Goal: Task Accomplishment & Management: Manage account settings

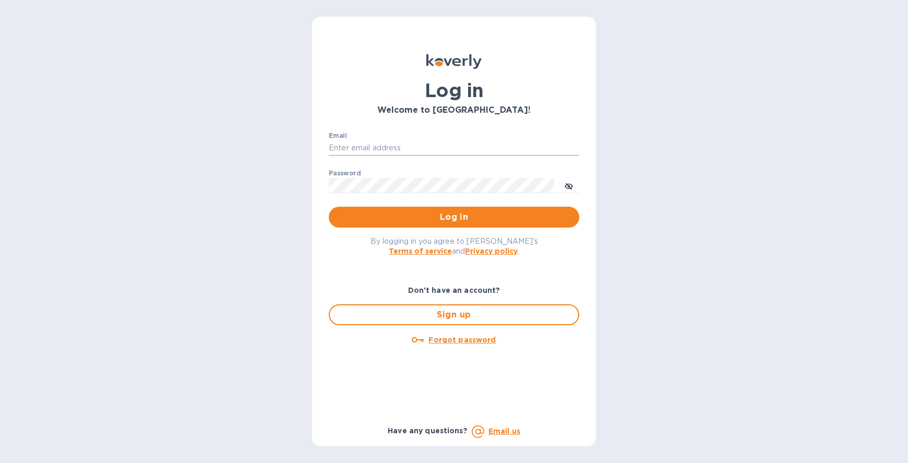
click at [442, 144] on input "Email" at bounding box center [454, 148] width 251 height 16
type input "jerome@lagrenouillewine.com"
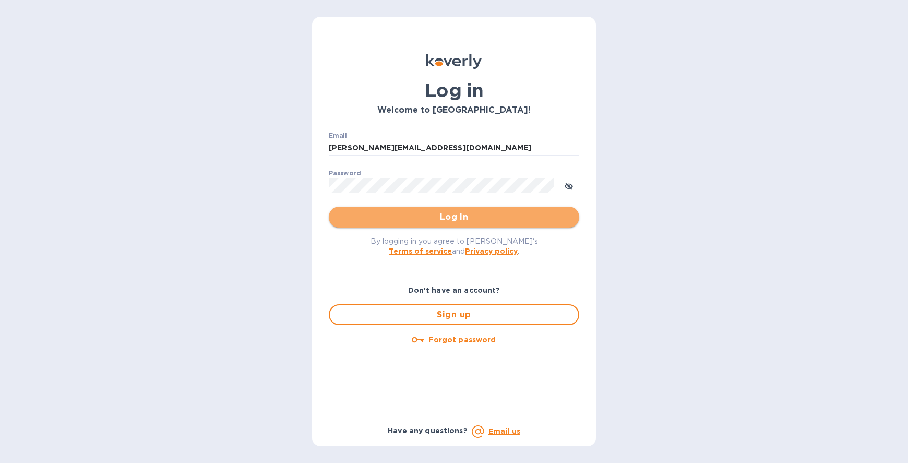
click at [447, 215] on span "Log in" at bounding box center [454, 217] width 234 height 13
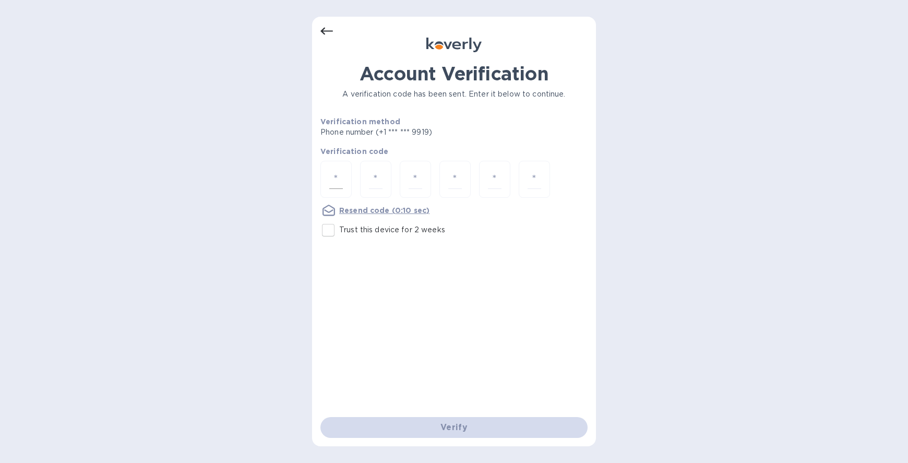
click at [328, 175] on div at bounding box center [335, 179] width 31 height 37
type input "8"
type input "9"
type input "5"
type input "9"
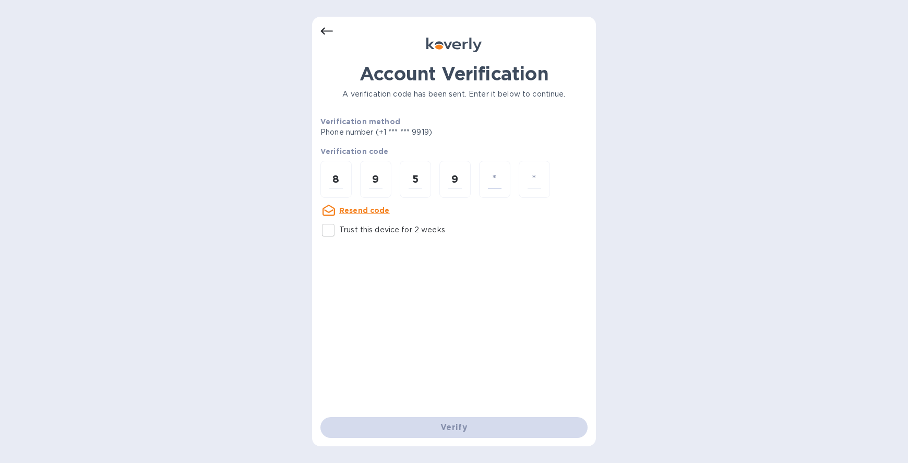
type input "8"
type input "3"
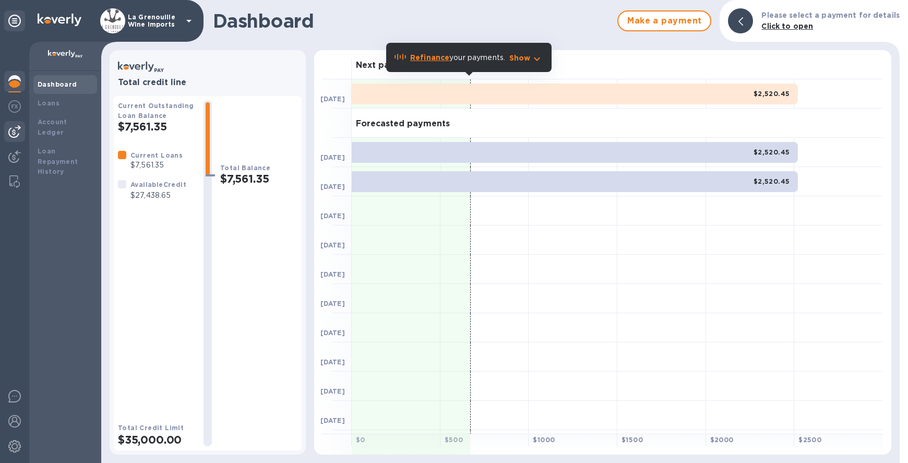
click at [14, 129] on img at bounding box center [14, 131] width 13 height 13
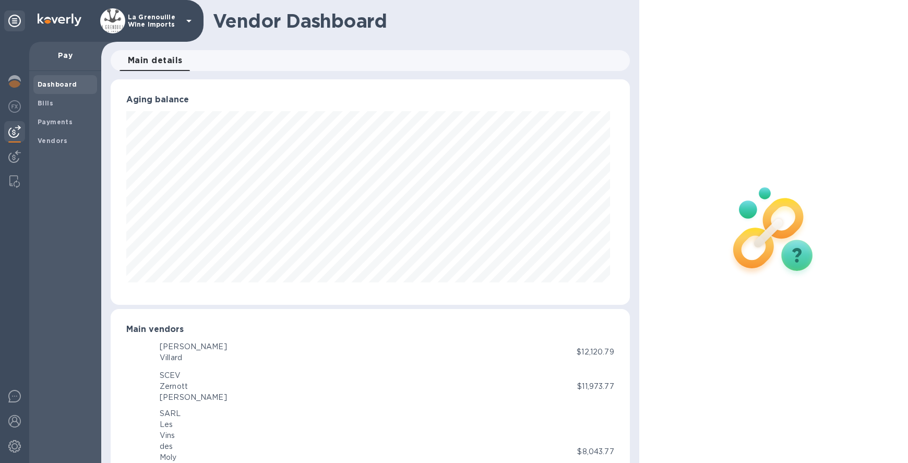
scroll to position [521677, 521388]
click at [17, 130] on img at bounding box center [14, 131] width 13 height 13
click at [63, 106] on span "Bills" at bounding box center [65, 103] width 55 height 10
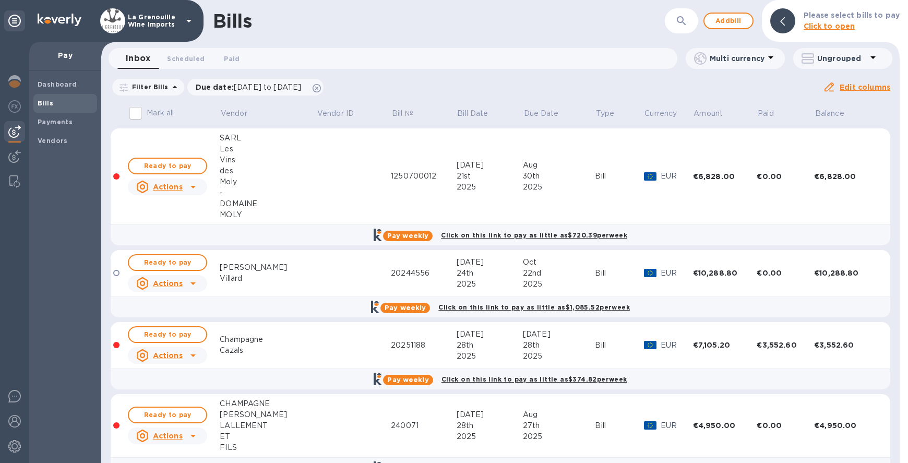
scroll to position [101, 0]
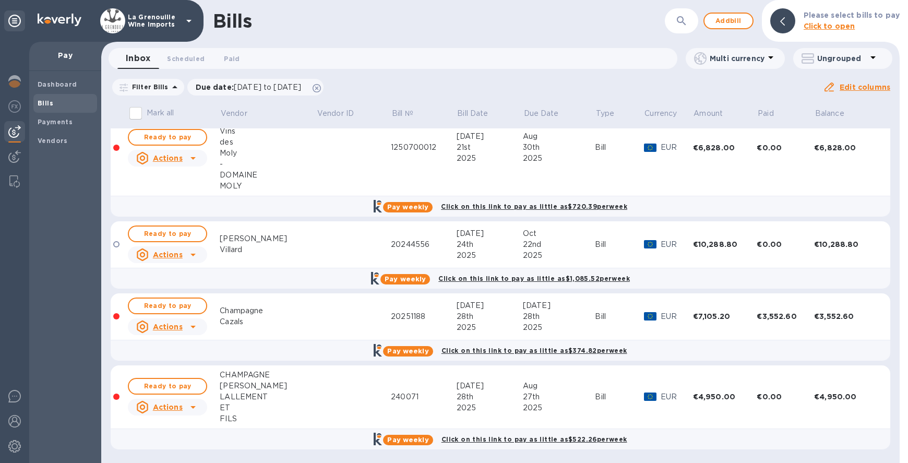
click at [683, 22] on icon "button" at bounding box center [681, 20] width 9 height 9
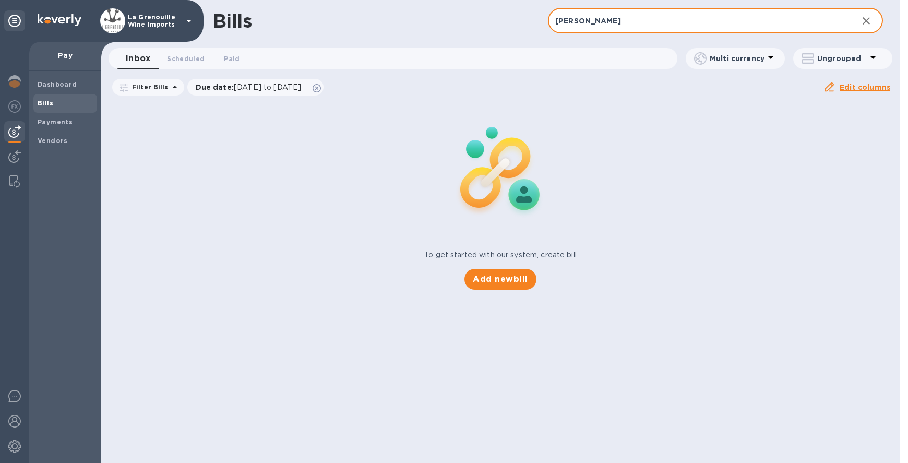
click at [582, 21] on input "[PERSON_NAME]" at bounding box center [699, 21] width 302 height 26
click at [573, 21] on input "Josemyer" at bounding box center [699, 21] width 302 height 26
type input "[PERSON_NAME]"
click at [508, 278] on span "Add new bill" at bounding box center [500, 279] width 55 height 13
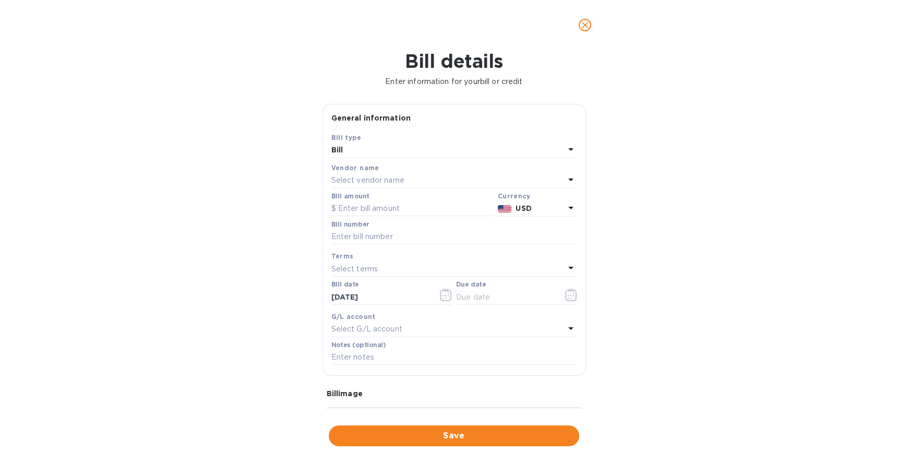
click at [395, 177] on p "Select vendor name" at bounding box center [367, 180] width 73 height 11
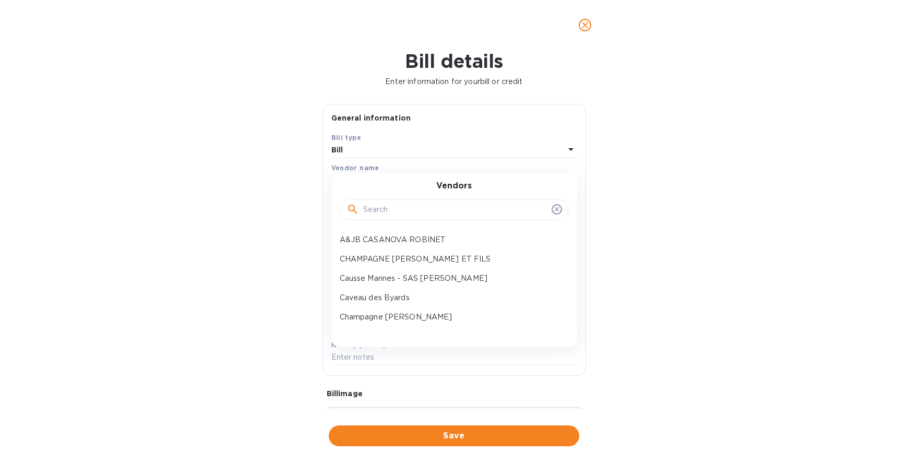
click at [389, 211] on input "text" at bounding box center [455, 210] width 184 height 16
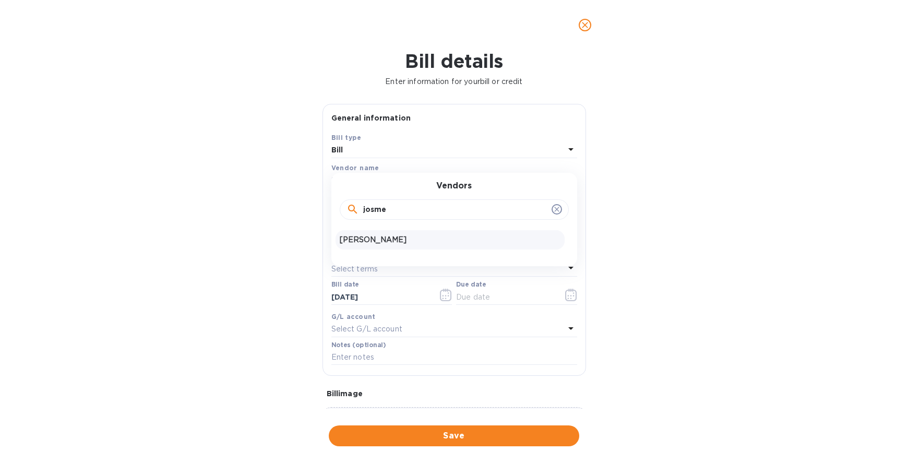
type input "josme"
click at [379, 238] on p "[PERSON_NAME]" at bounding box center [450, 239] width 221 height 11
type input "[DATE]"
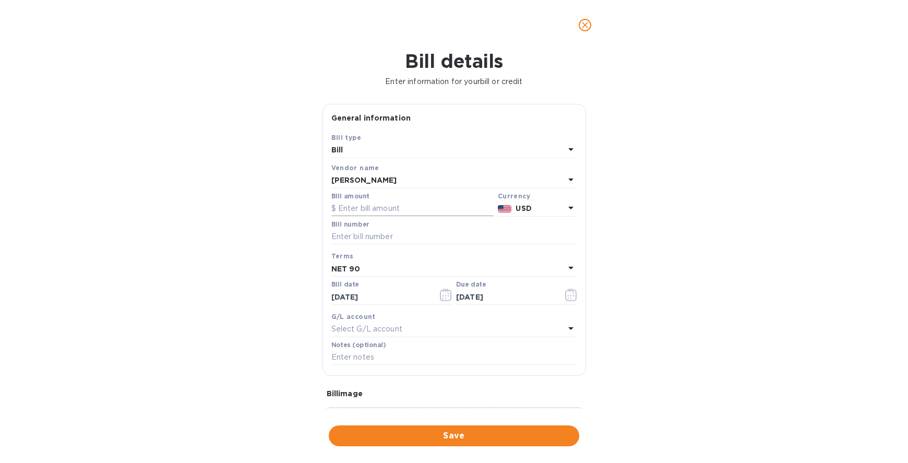
click at [370, 206] on input "text" at bounding box center [412, 209] width 162 height 16
type input "6,006"
click at [395, 233] on input "text" at bounding box center [454, 237] width 246 height 16
type input "43180"
click at [358, 296] on input "[DATE]" at bounding box center [380, 297] width 99 height 16
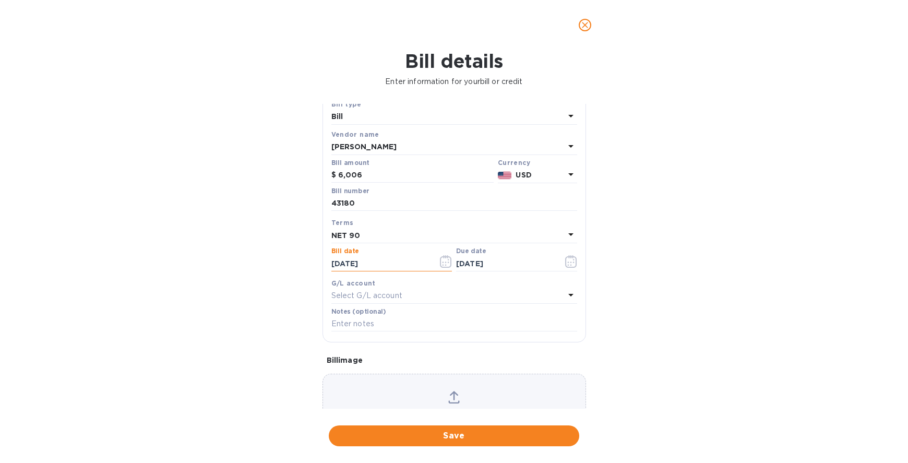
scroll to position [49, 0]
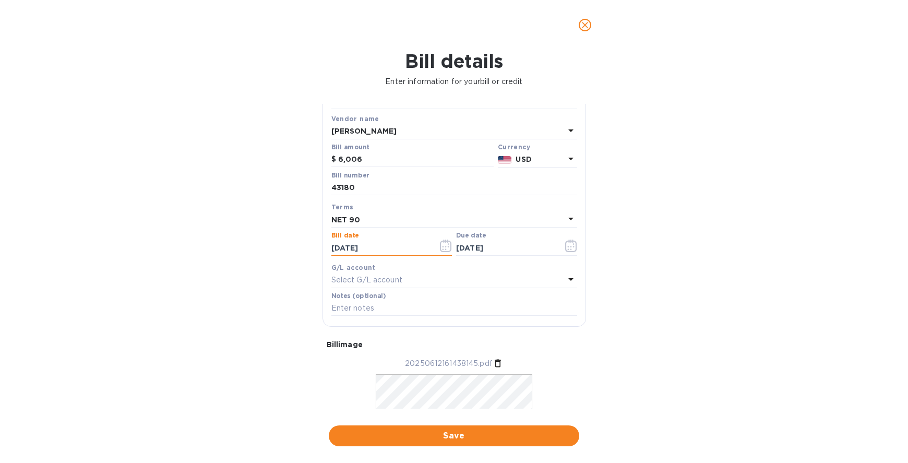
click at [349, 248] on input "[DATE]" at bounding box center [380, 248] width 99 height 16
drag, startPoint x: 339, startPoint y: 246, endPoint x: 323, endPoint y: 246, distance: 16.7
click at [323, 246] on div "Save Bill type Bill Vendor name [PERSON_NAME] Bill amount $ 6,006 Currency USD …" at bounding box center [454, 204] width 263 height 243
type input "[DATE]"
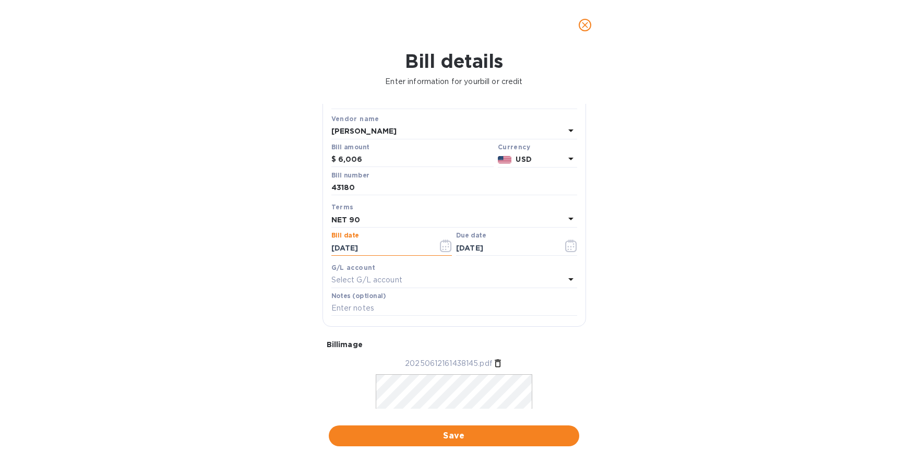
click at [352, 247] on input "[DATE]" at bounding box center [380, 248] width 99 height 16
click at [395, 247] on input "[DATE]" at bounding box center [380, 248] width 99 height 16
type input "[DATE]"
click at [486, 245] on input "[DATE]" at bounding box center [505, 248] width 99 height 16
click at [478, 249] on input "[DATE]" at bounding box center [505, 248] width 99 height 16
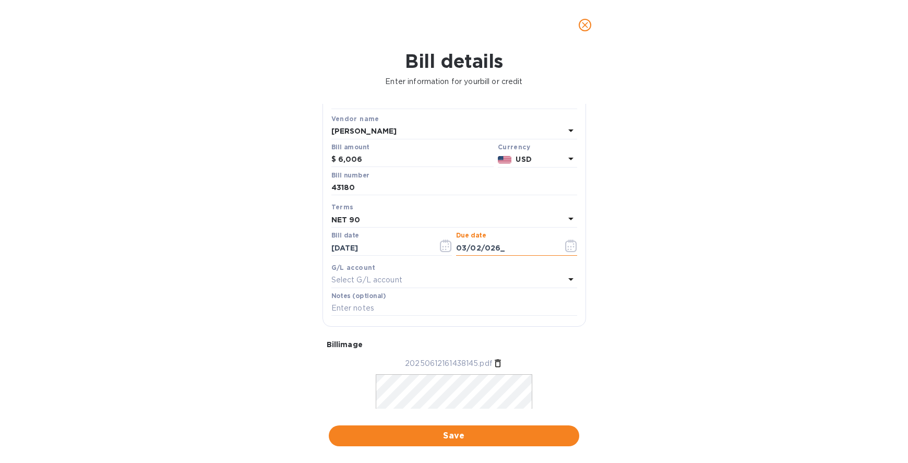
click at [464, 244] on input "03/02/026_" at bounding box center [505, 248] width 99 height 16
drag, startPoint x: 464, startPoint y: 244, endPoint x: 452, endPoint y: 244, distance: 12.0
click at [452, 244] on div "Bill date [DATE] Due date 03/02/026_" at bounding box center [454, 245] width 250 height 30
type input "[DATE]"
drag, startPoint x: 338, startPoint y: 249, endPoint x: 318, endPoint y: 249, distance: 19.8
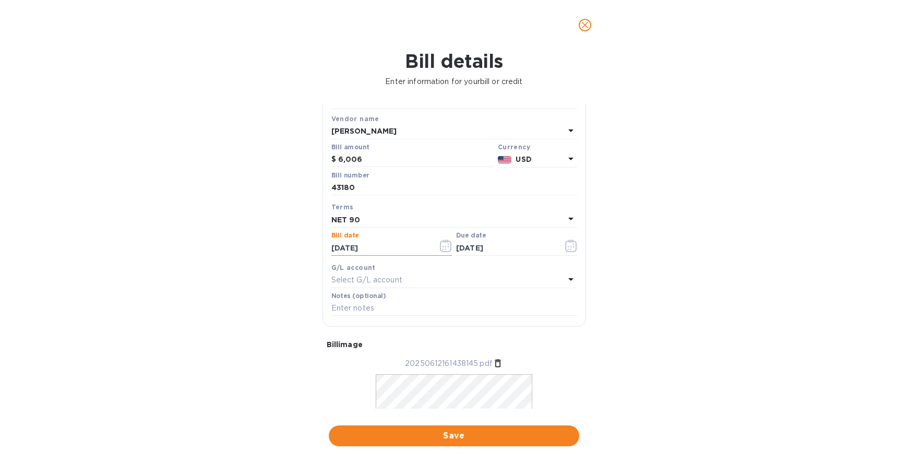
click at [318, 249] on div "General information Save Bill type Bill Vendor name [PERSON_NAME] Bill amount $…" at bounding box center [454, 256] width 274 height 305
click at [353, 249] on input "[DATE]" at bounding box center [380, 248] width 99 height 16
type input "[DATE]"
click at [466, 246] on input "[DATE]" at bounding box center [505, 248] width 99 height 16
click at [461, 246] on input "[DATE]" at bounding box center [505, 248] width 99 height 16
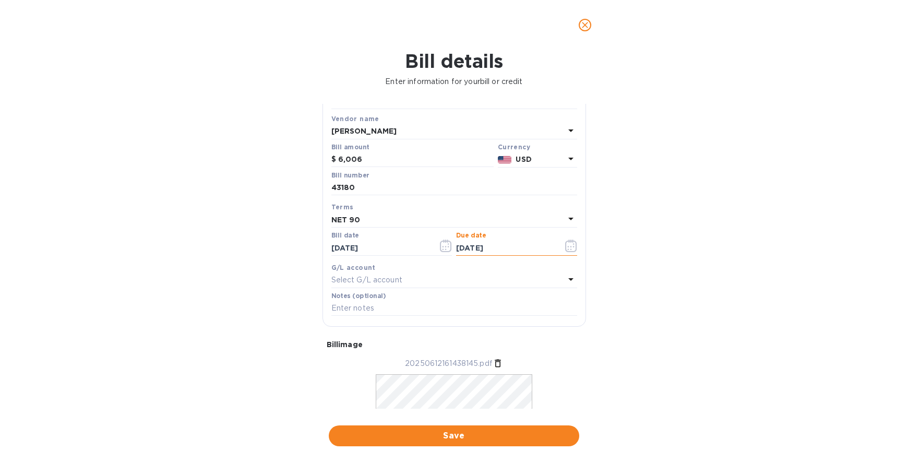
click at [461, 246] on input "[DATE]" at bounding box center [505, 248] width 99 height 16
click at [486, 249] on input "[DATE]" at bounding box center [505, 248] width 99 height 16
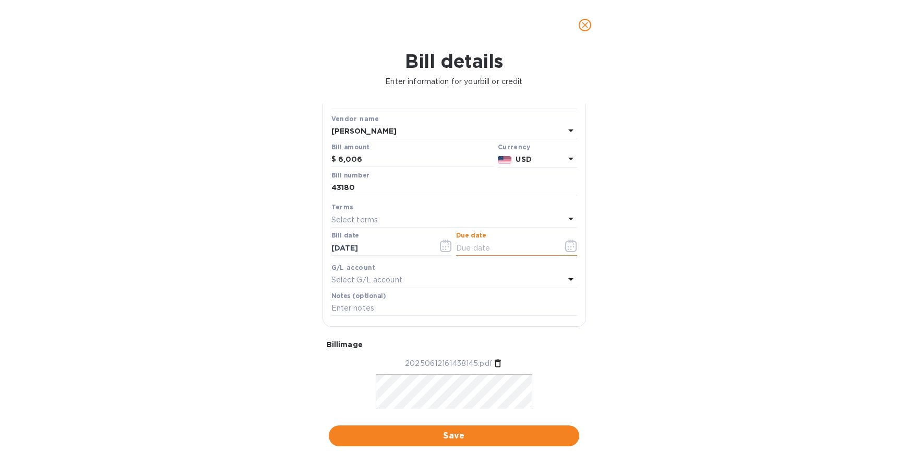
click at [393, 216] on div "Select terms" at bounding box center [447, 219] width 233 height 15
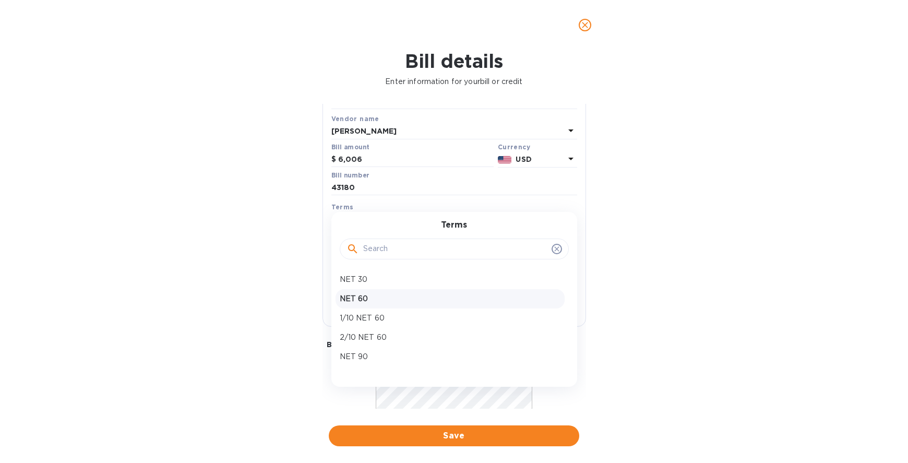
click at [367, 300] on p "NET 60" at bounding box center [450, 298] width 221 height 11
type input "[DATE]"
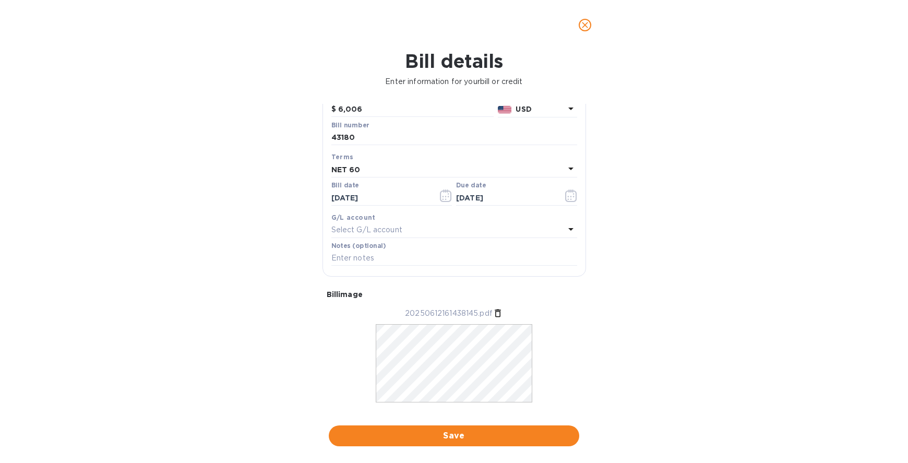
scroll to position [120, 0]
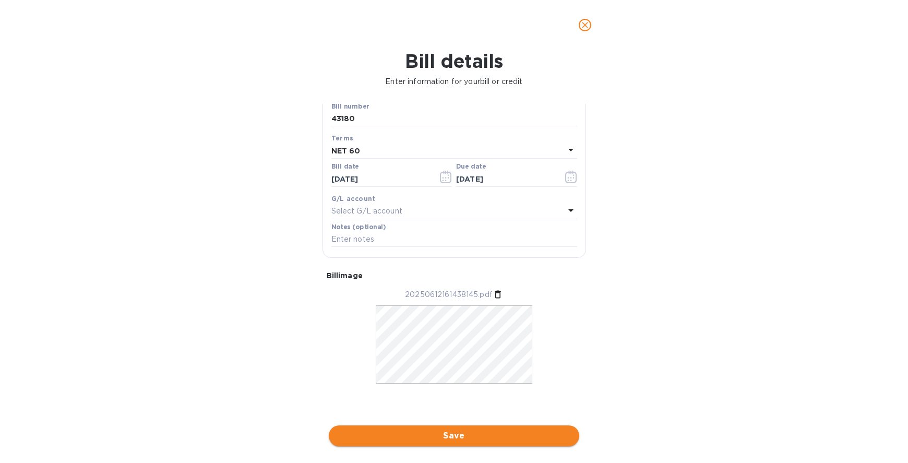
click at [453, 432] on span "Save" at bounding box center [454, 436] width 234 height 13
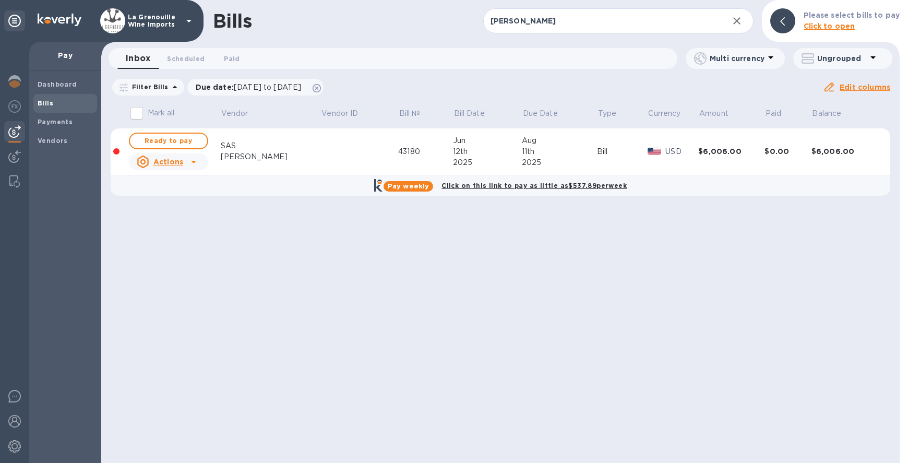
click at [738, 20] on icon "button" at bounding box center [736, 20] width 7 height 7
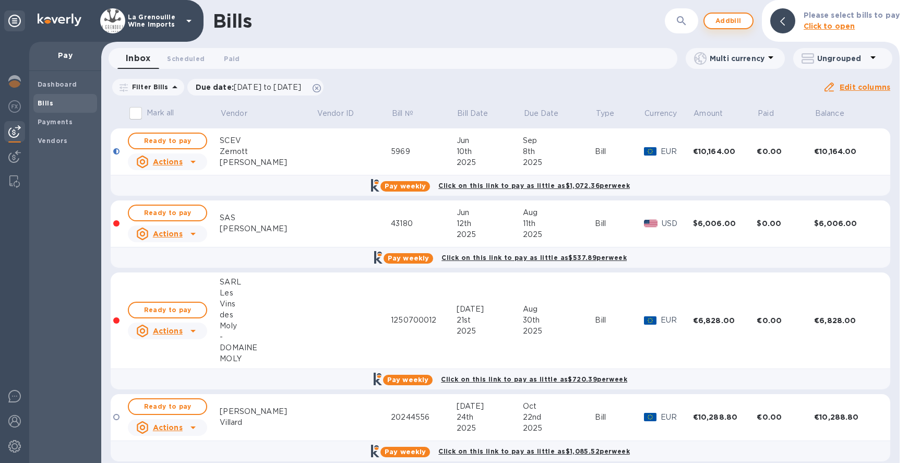
click at [727, 22] on span "Add bill" at bounding box center [728, 21] width 31 height 13
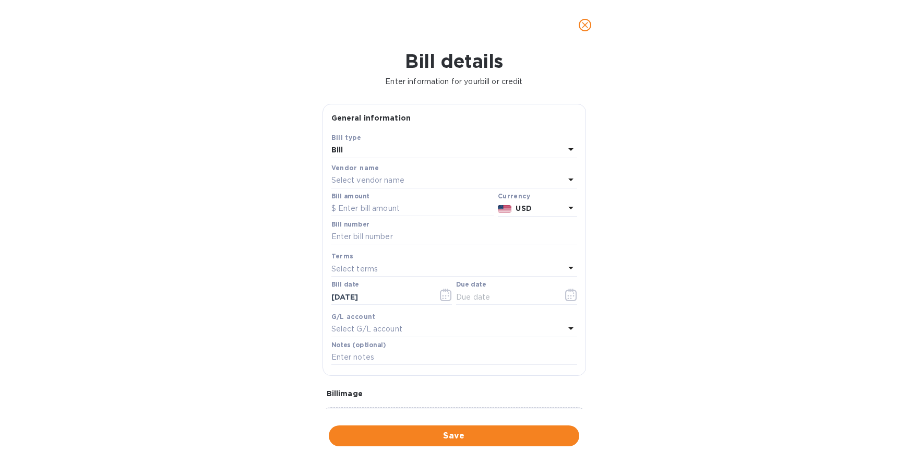
click at [425, 138] on div "Bill type" at bounding box center [454, 137] width 246 height 11
click at [410, 180] on div "Select vendor name" at bounding box center [447, 180] width 233 height 15
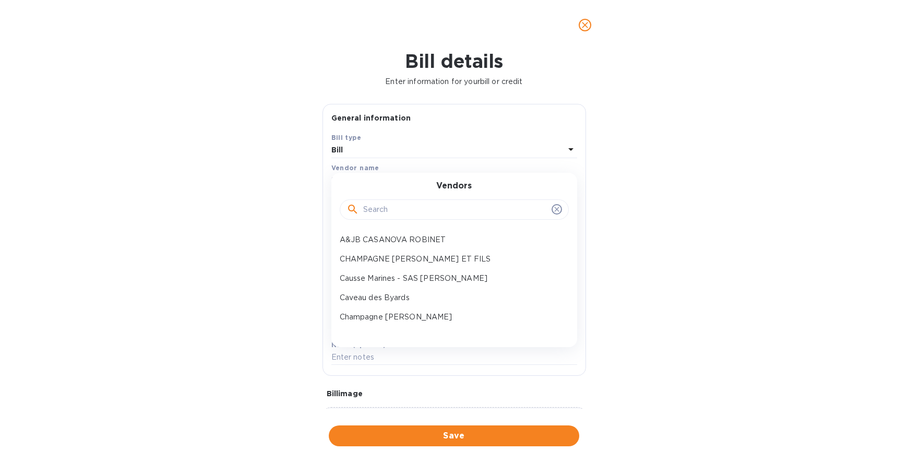
click at [411, 198] on div at bounding box center [454, 208] width 229 height 35
click at [411, 208] on input "text" at bounding box center [455, 210] width 184 height 16
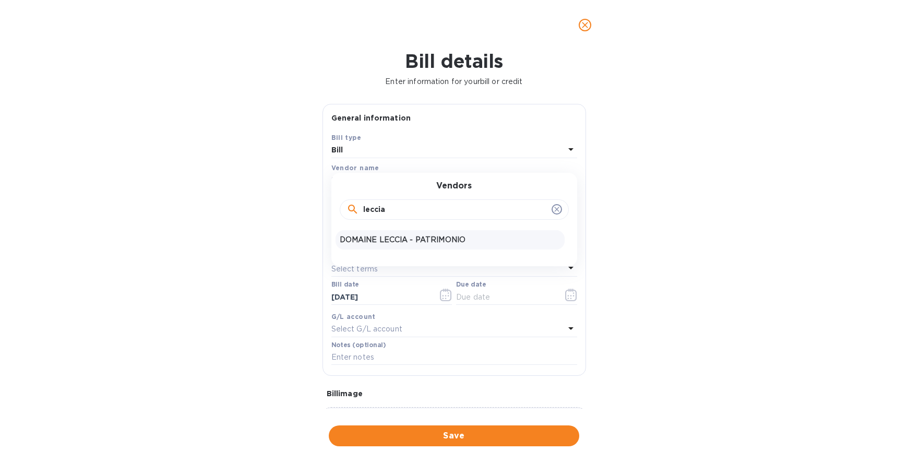
type input "leccia"
click at [405, 241] on p "DOMAINE LECCIA - PATRIMONIO" at bounding box center [450, 239] width 221 height 11
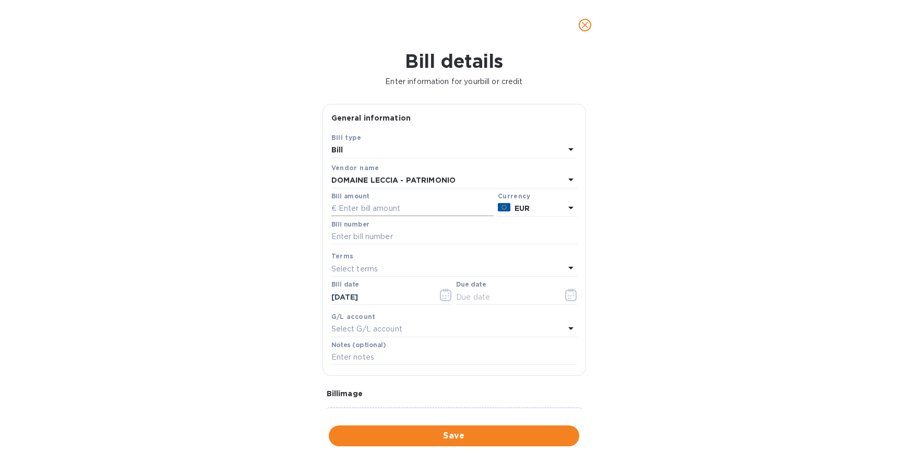
click at [367, 211] on input "text" at bounding box center [412, 209] width 162 height 16
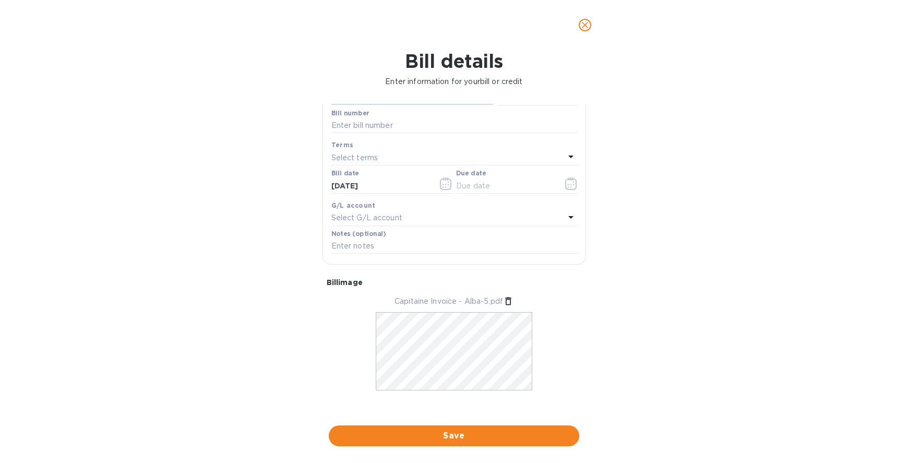
scroll to position [102, 0]
click at [377, 135] on input "text" at bounding box center [454, 135] width 246 height 16
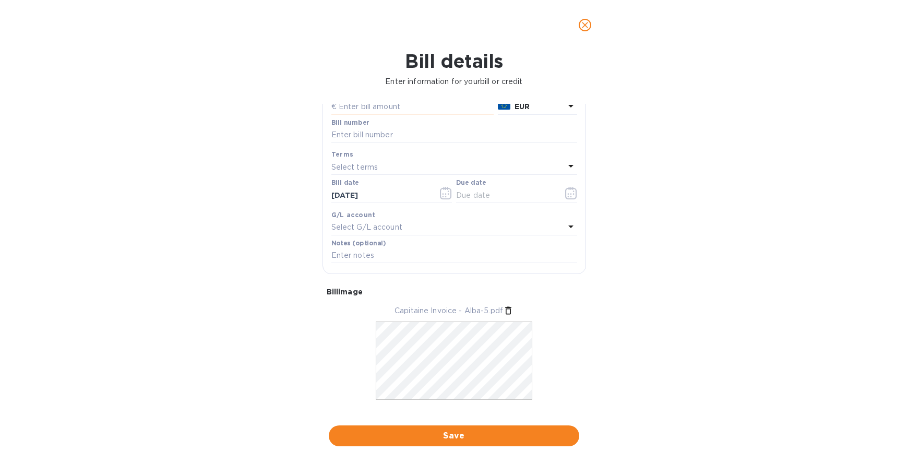
click at [396, 108] on input "text" at bounding box center [412, 107] width 162 height 16
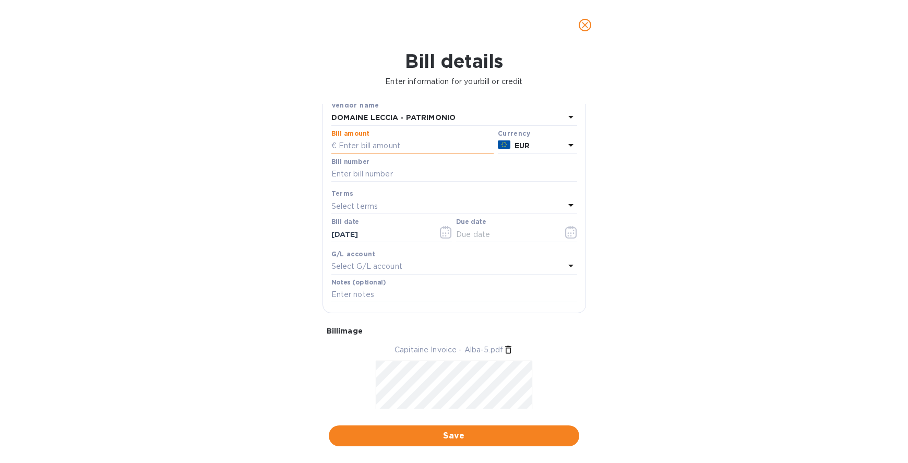
scroll to position [0, 0]
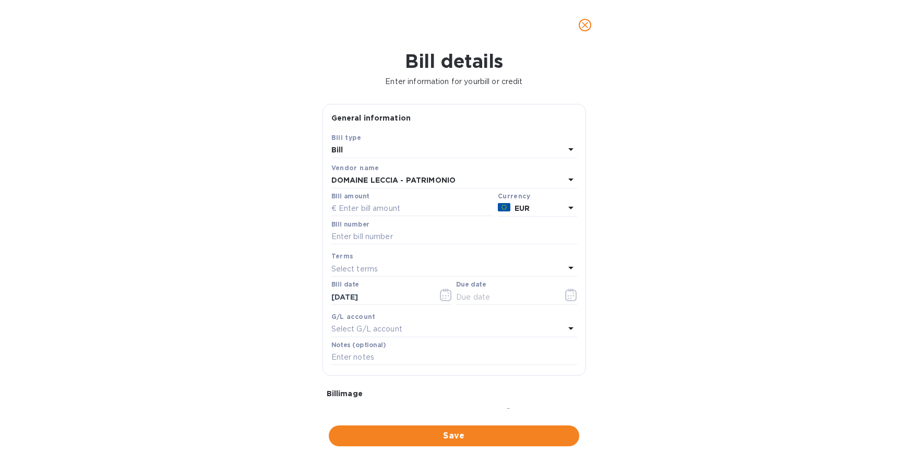
click at [386, 180] on b "DOMAINE LECCIA - PATRIMONIO" at bounding box center [393, 180] width 125 height 8
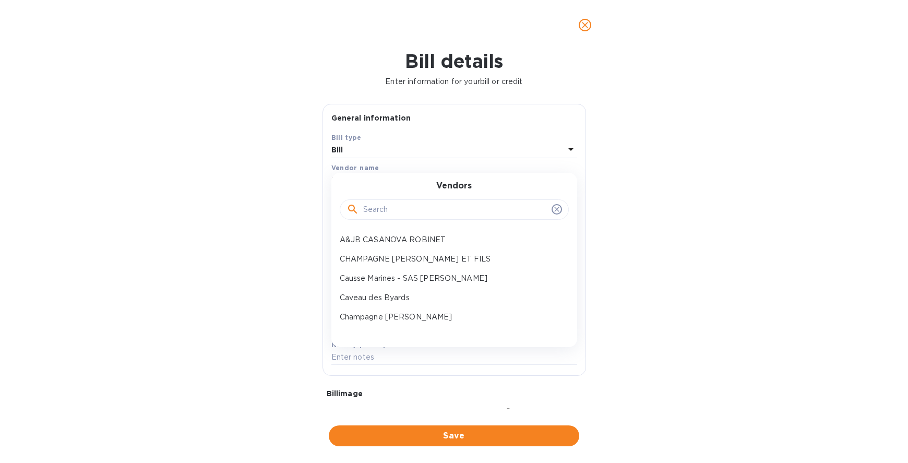
click at [406, 213] on input "text" at bounding box center [455, 210] width 184 height 16
type input "l"
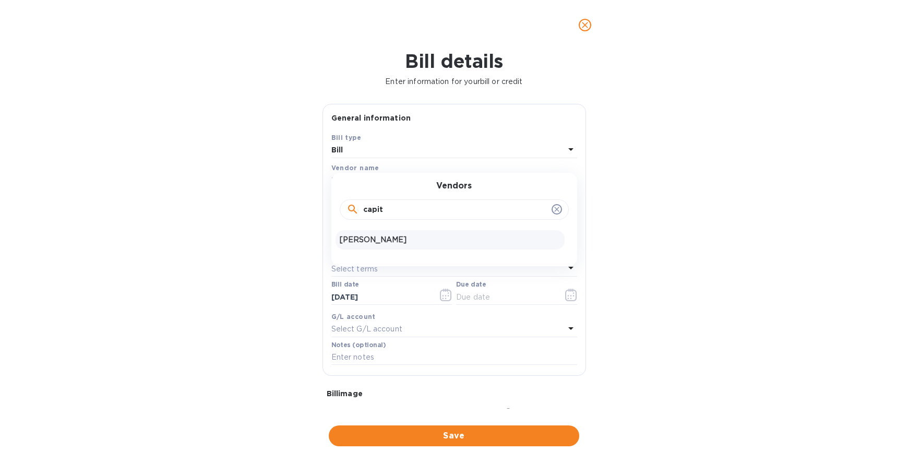
type input "capit"
click at [401, 240] on p "[PERSON_NAME]" at bounding box center [450, 239] width 221 height 11
click at [381, 206] on input "text" at bounding box center [412, 209] width 162 height 16
click at [517, 205] on b "USD" at bounding box center [524, 208] width 16 height 8
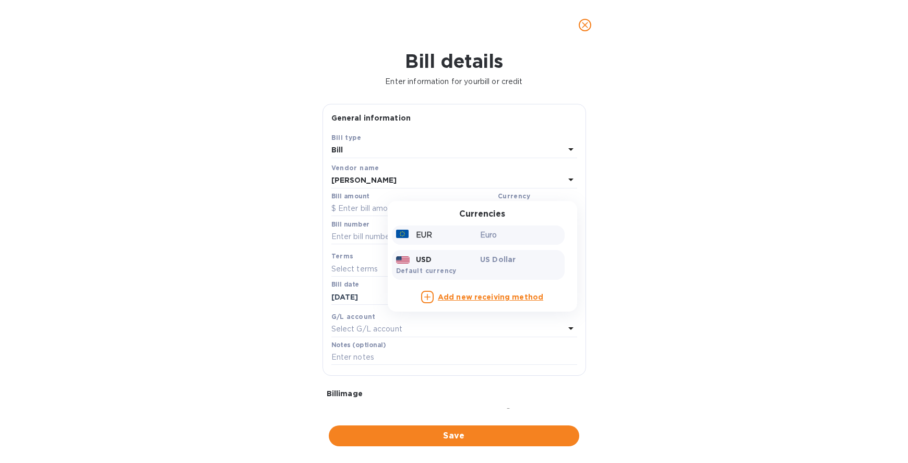
click at [466, 236] on div "EUR" at bounding box center [436, 235] width 85 height 15
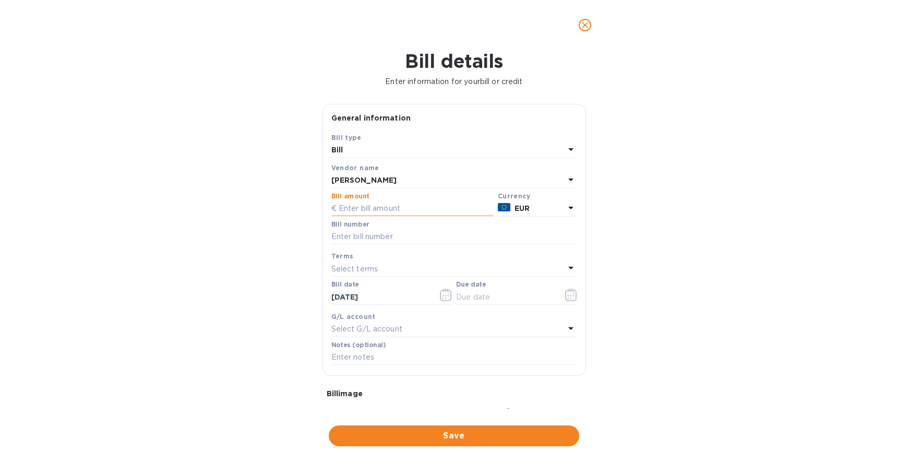
click at [440, 206] on input "text" at bounding box center [412, 209] width 162 height 16
type input "2,536.80"
click at [397, 241] on input "text" at bounding box center [454, 237] width 246 height 16
type input "6"
type input "758"
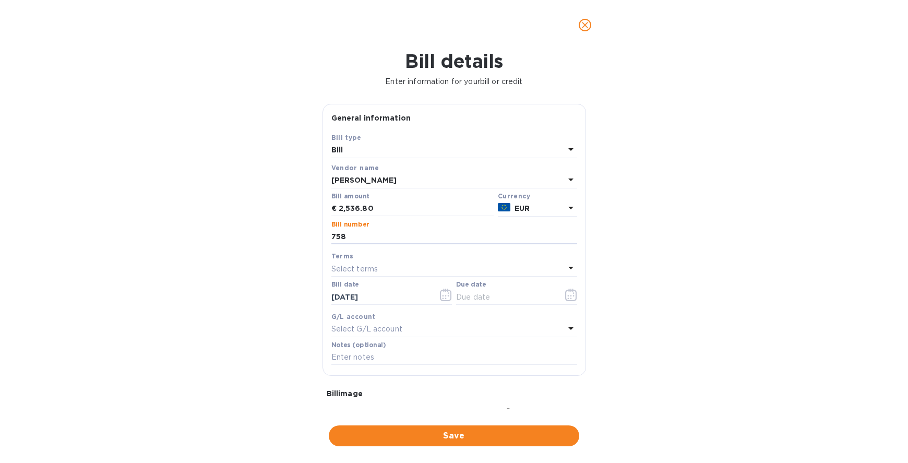
click at [390, 265] on div "Select terms" at bounding box center [447, 268] width 233 height 15
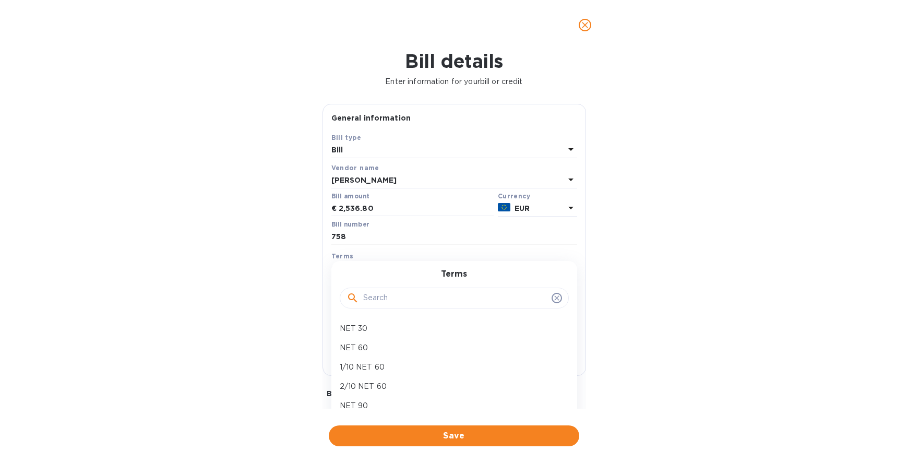
click at [397, 244] on input "758" at bounding box center [454, 237] width 246 height 16
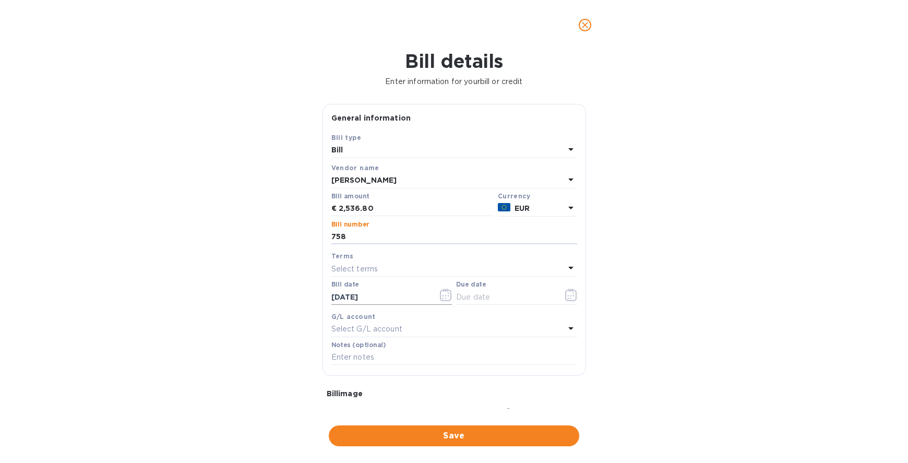
click at [381, 297] on input "[DATE]" at bounding box center [380, 297] width 99 height 16
drag, startPoint x: 340, startPoint y: 297, endPoint x: 281, endPoint y: 297, distance: 59.5
click at [281, 297] on div "Bill details Enter information for your bill or credit General information Save…" at bounding box center [454, 256] width 908 height 413
click at [352, 299] on input "[DATE]" at bounding box center [380, 297] width 99 height 16
type input "[DATE]"
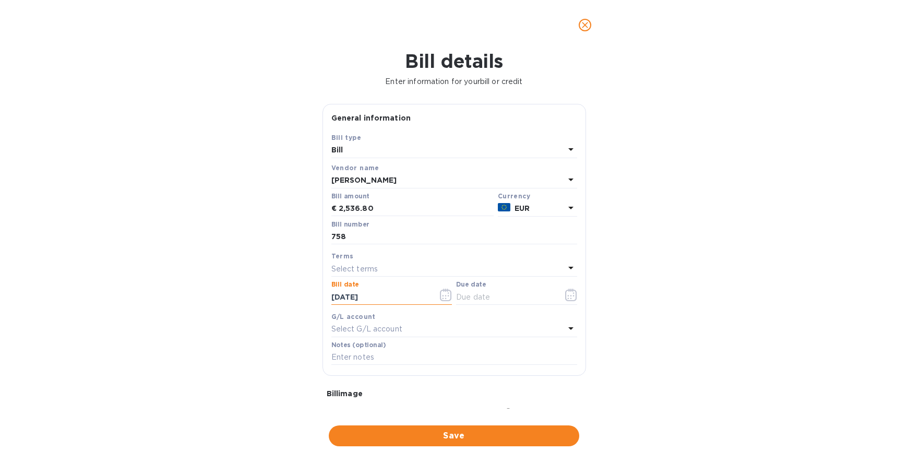
click at [452, 267] on div "Select terms" at bounding box center [447, 268] width 233 height 15
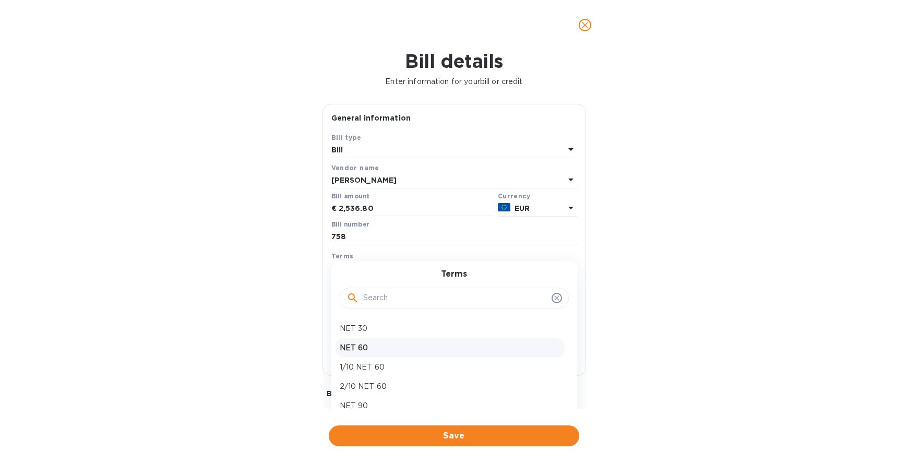
click at [385, 349] on p "NET 60" at bounding box center [450, 347] width 221 height 11
type input "[DATE]"
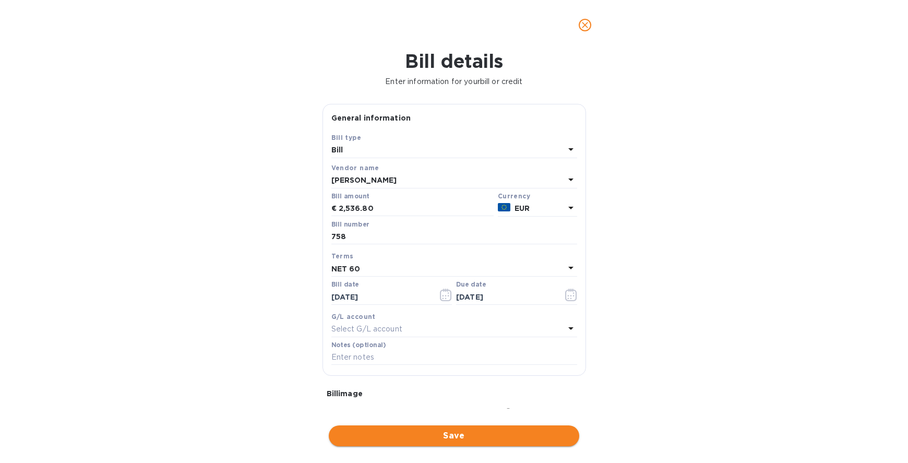
click at [448, 429] on button "Save" at bounding box center [454, 435] width 251 height 21
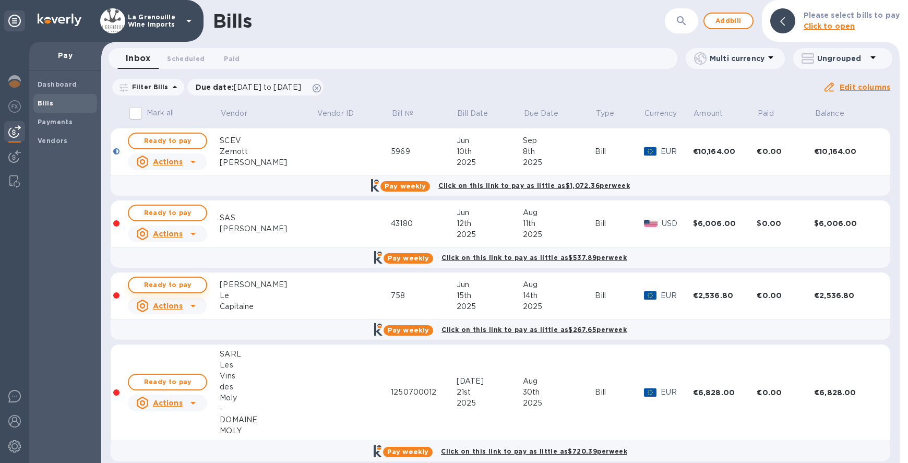
click at [189, 284] on div "Bills ​ Add bill Please select bills to pay Click to open Inbox 0 Scheduled 0 P…" at bounding box center [500, 231] width 799 height 463
click at [189, 284] on span "Ready to pay" at bounding box center [167, 285] width 61 height 13
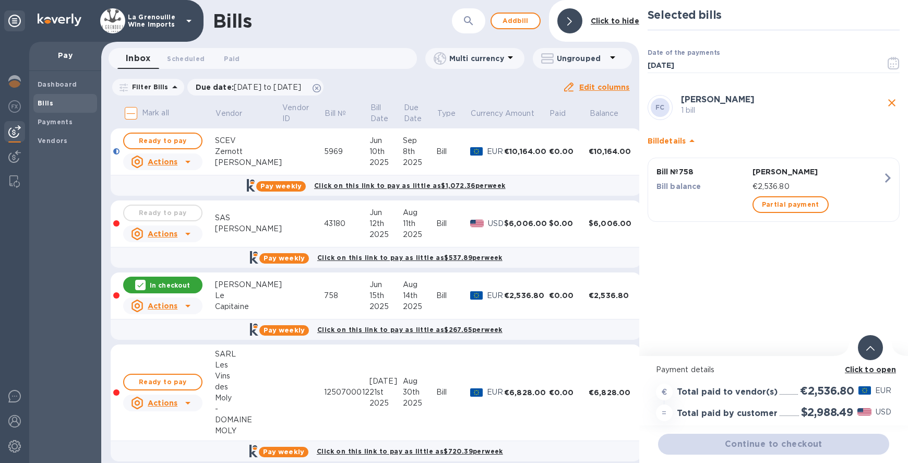
click at [836, 410] on h2 "$2,988.49" at bounding box center [827, 412] width 52 height 13
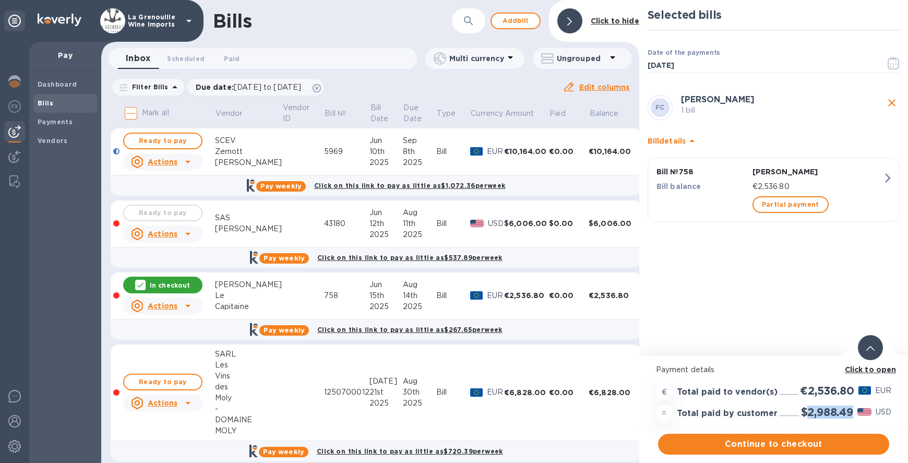
copy h2 "2,988.49"
click at [818, 443] on span "Continue to checkout" at bounding box center [773, 444] width 215 height 13
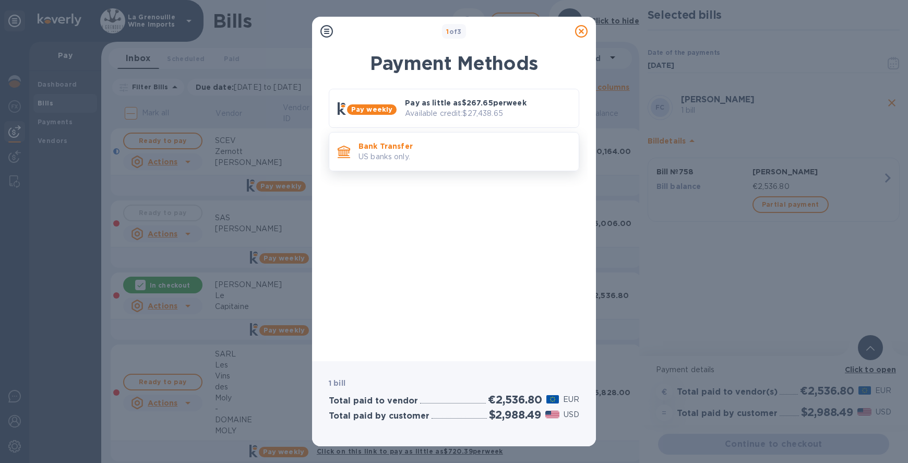
click at [463, 145] on p "Bank Transfer" at bounding box center [465, 146] width 212 height 10
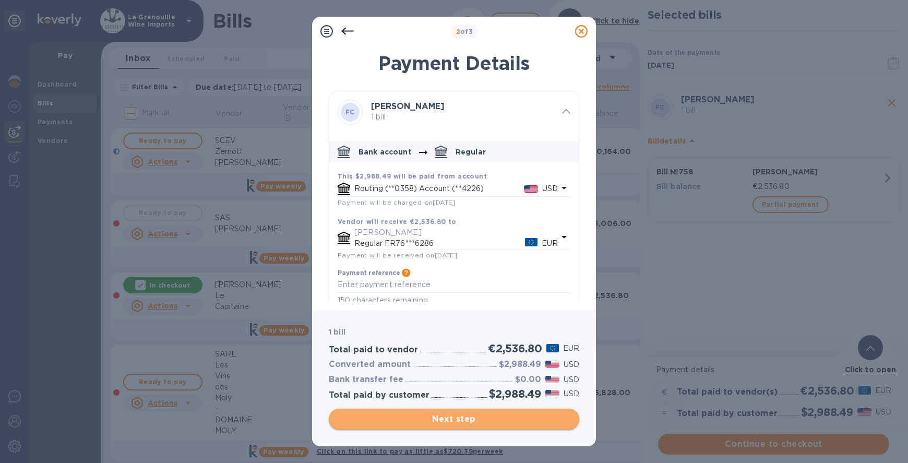
click at [448, 416] on span "Next step" at bounding box center [454, 419] width 234 height 13
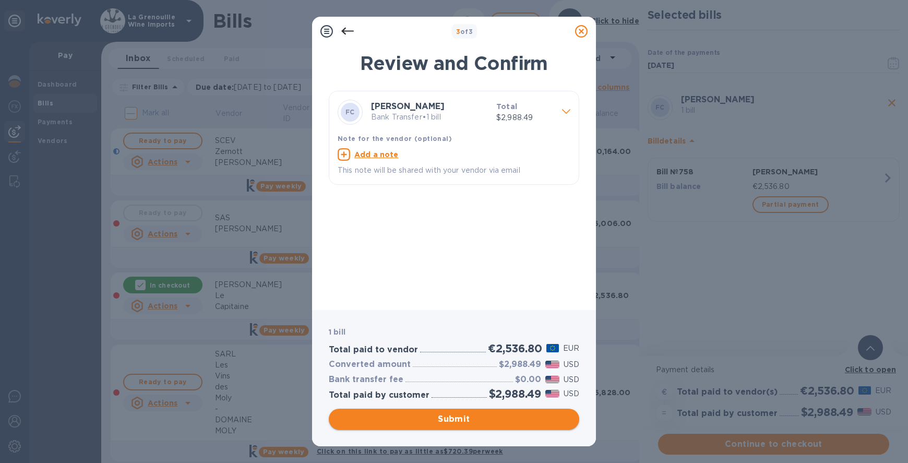
click at [448, 416] on span "Submit" at bounding box center [454, 419] width 234 height 13
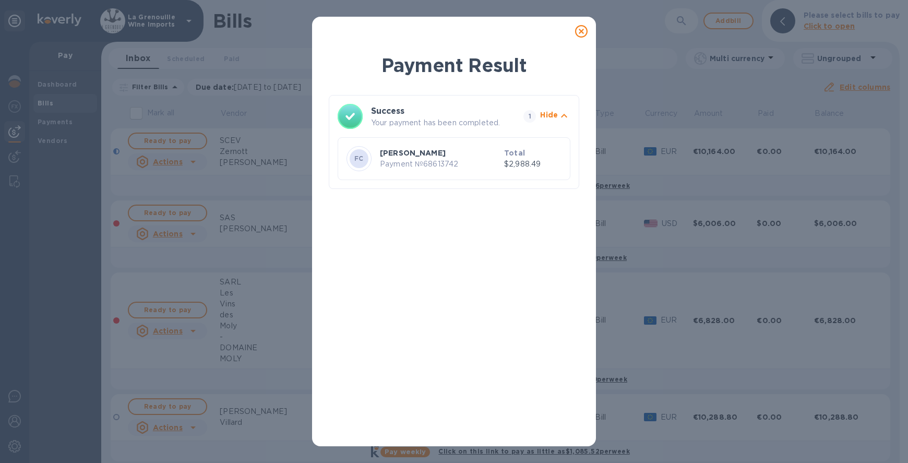
click at [583, 30] on icon at bounding box center [581, 31] width 13 height 13
